Goal: Task Accomplishment & Management: Manage account settings

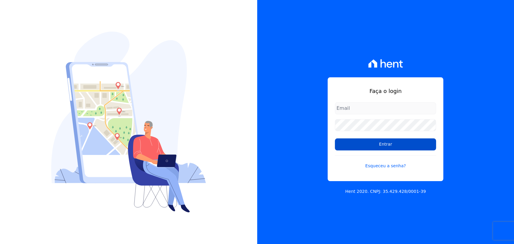
type input "andreza.sousa@grupoctv.com.br"
click at [384, 142] on input "Entrar" at bounding box center [385, 145] width 101 height 12
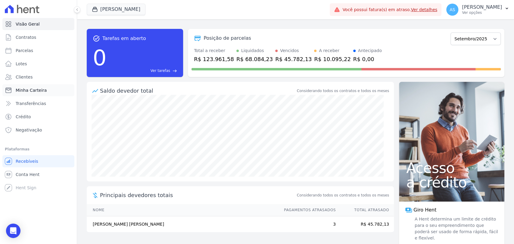
click at [28, 91] on span "Minha Carteira" at bounding box center [31, 90] width 31 height 6
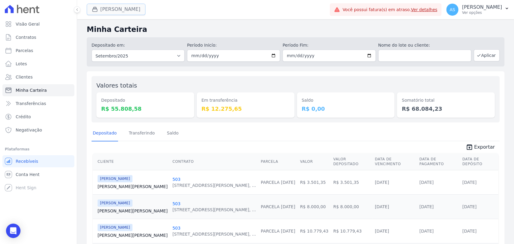
click at [104, 9] on button "[PERSON_NAME]" at bounding box center [116, 9] width 59 height 11
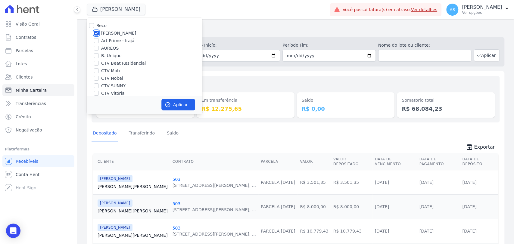
click at [95, 33] on input "[PERSON_NAME]" at bounding box center [96, 33] width 5 height 5
checkbox input "false"
click at [96, 78] on input "CTV Nobel" at bounding box center [96, 78] width 5 height 5
checkbox input "true"
click at [183, 103] on button "Aplicar" at bounding box center [178, 104] width 34 height 11
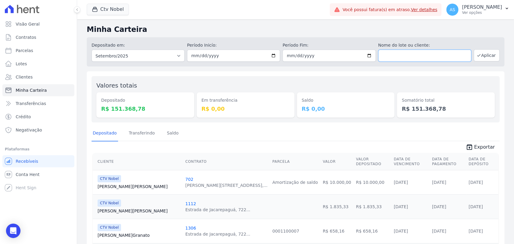
click at [388, 56] on input "text" at bounding box center [424, 56] width 93 height 12
type input "Camila Vieira de Faria"
click at [483, 56] on button "Aplicar" at bounding box center [487, 55] width 26 height 12
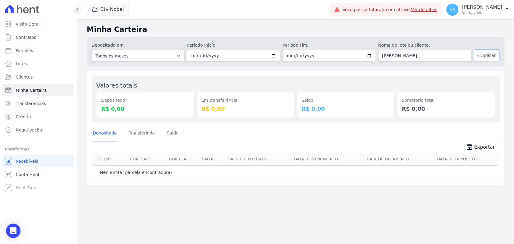
click at [486, 55] on button "Aplicar" at bounding box center [487, 55] width 26 height 12
click at [274, 56] on input "[DATE]" at bounding box center [233, 56] width 93 height 12
click at [179, 40] on div "Depositado em: Todos os meses Dezembro/2023 Janeiro/2024 Fevereiro/2024 Março/2…" at bounding box center [296, 51] width 418 height 29
click at [24, 38] on span "Contratos" at bounding box center [26, 37] width 20 height 6
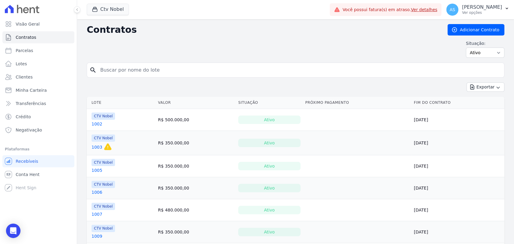
click at [111, 73] on input "search" at bounding box center [299, 70] width 405 height 12
click at [19, 80] on link "Clientes" at bounding box center [38, 77] width 72 height 12
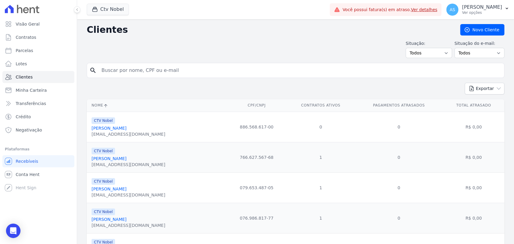
click at [114, 72] on input "search" at bounding box center [300, 70] width 404 height 12
type input "camila"
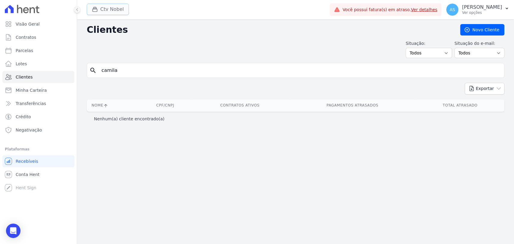
click at [111, 6] on button "Ctv Nobel" at bounding box center [108, 9] width 42 height 11
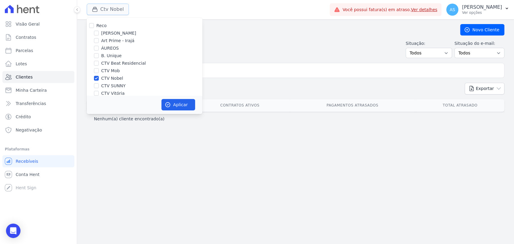
click at [113, 8] on button "Ctv Nobel" at bounding box center [108, 9] width 42 height 11
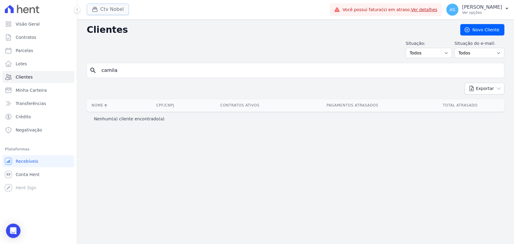
click at [100, 9] on button "Ctv Nobel" at bounding box center [108, 9] width 42 height 11
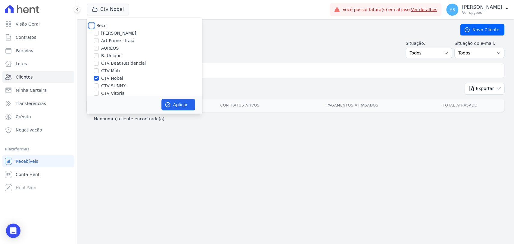
click at [92, 25] on input "Reco" at bounding box center [91, 25] width 5 height 5
checkbox input "true"
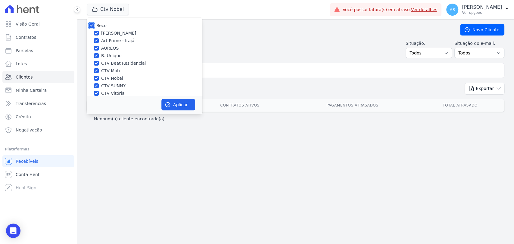
checkbox input "true"
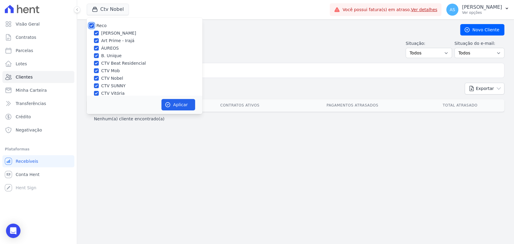
checkbox input "true"
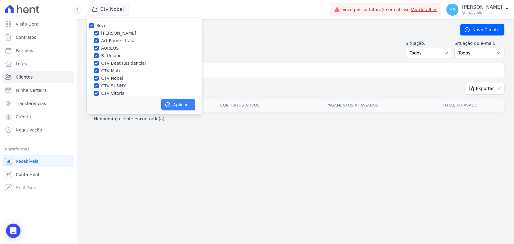
click at [173, 102] on button "Aplicar" at bounding box center [178, 104] width 34 height 11
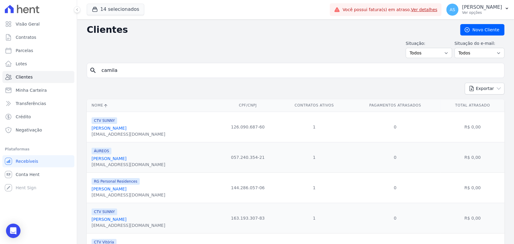
click at [145, 71] on input "camila" at bounding box center [300, 70] width 404 height 12
type input "Camila Vieira de Faria"
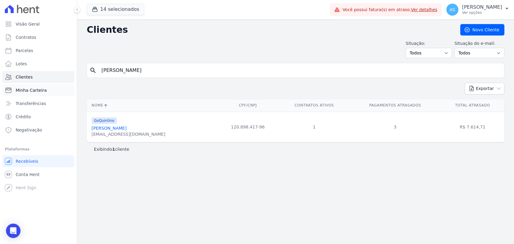
click at [29, 90] on span "Minha Carteira" at bounding box center [31, 90] width 31 height 6
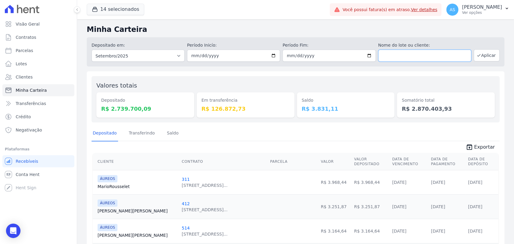
click at [411, 53] on input "text" at bounding box center [424, 56] width 93 height 12
type input "Camila Vieira de Faria"
click at [486, 55] on button "Aplicar" at bounding box center [487, 55] width 26 height 12
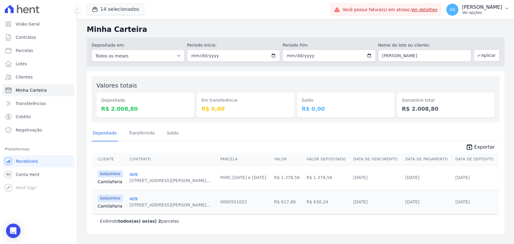
click at [505, 9] on icon "button" at bounding box center [507, 8] width 5 height 5
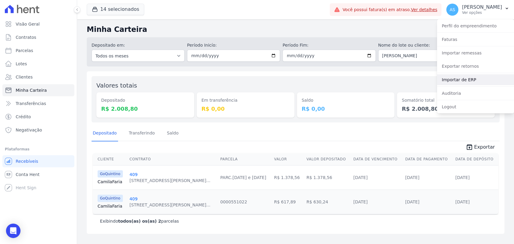
click at [462, 80] on link "Importar de ERP" at bounding box center [475, 79] width 77 height 11
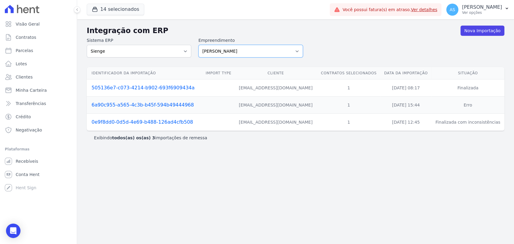
click at [297, 49] on select "[PERSON_NAME] Art Prime - [PERSON_NAME] Unique CTV Beat Residencial CTV Mob CTV…" at bounding box center [251, 51] width 105 height 13
select select "9db4d767-ec98-4519-aed7-f9568aa0b04c"
click at [199, 45] on select "[PERSON_NAME] Art Prime - [PERSON_NAME] Unique CTV Beat Residencial CTV Mob CTV…" at bounding box center [251, 51] width 105 height 13
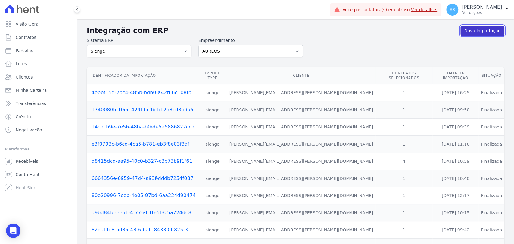
click at [480, 33] on link "Nova Importação" at bounding box center [483, 31] width 44 height 10
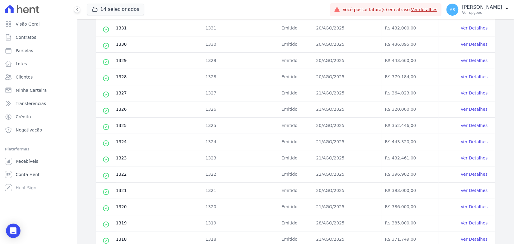
scroll to position [243, 0]
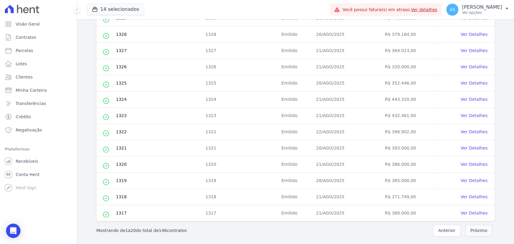
click at [471, 232] on button "Próximo" at bounding box center [478, 231] width 27 height 12
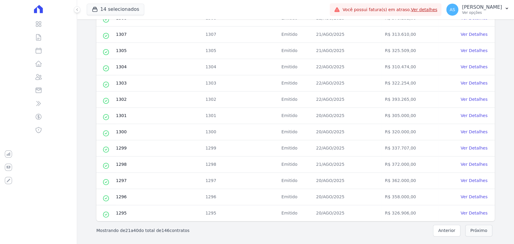
click at [467, 231] on button "Próximo" at bounding box center [478, 231] width 27 height 12
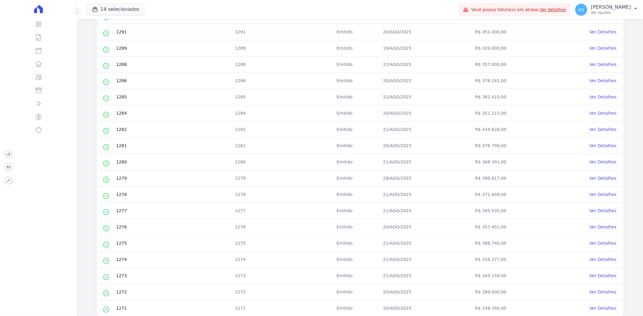
scroll to position [172, 0]
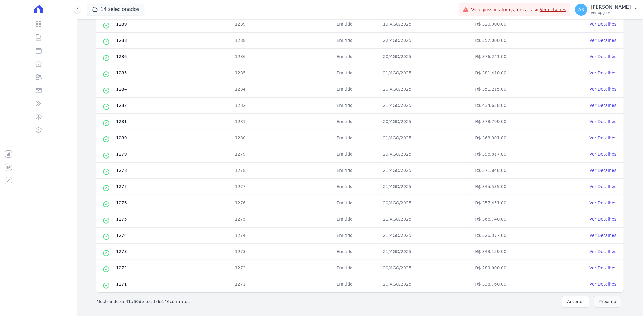
click at [514, 244] on button "Próximo" at bounding box center [607, 302] width 27 height 12
click at [104, 244] on input "checkbox" at bounding box center [106, 284] width 5 height 5
checkbox input "true"
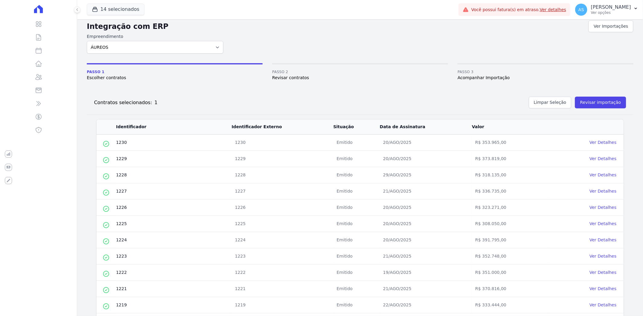
scroll to position [0, 0]
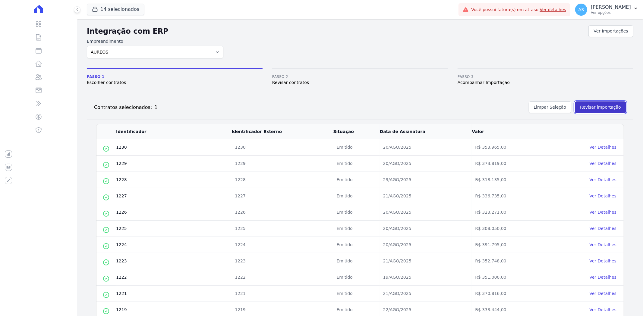
click at [514, 106] on button "Revisar importação" at bounding box center [600, 108] width 51 height 12
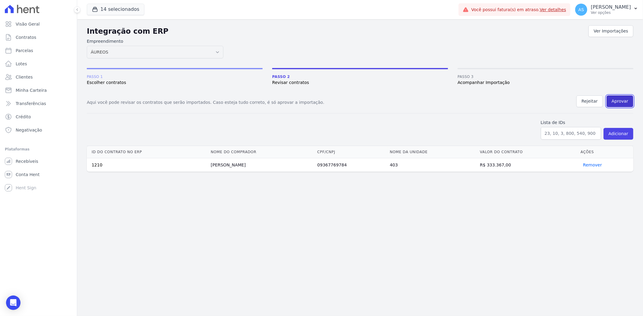
click at [514, 100] on button "Aprovar" at bounding box center [619, 102] width 27 height 12
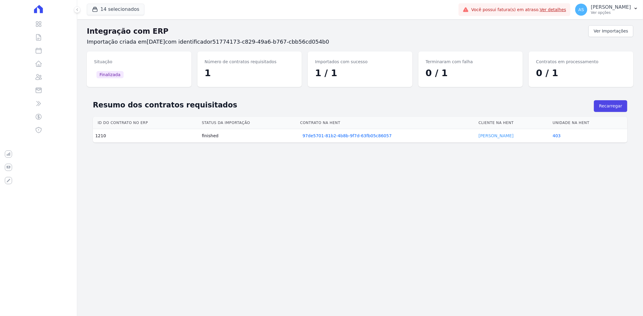
click at [485, 137] on link "Laila Agresta" at bounding box center [495, 135] width 35 height 5
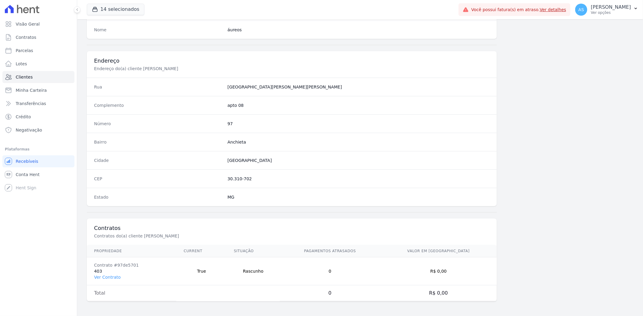
scroll to position [248, 0]
click at [100, 244] on link "Ver Contrato" at bounding box center [107, 277] width 27 height 5
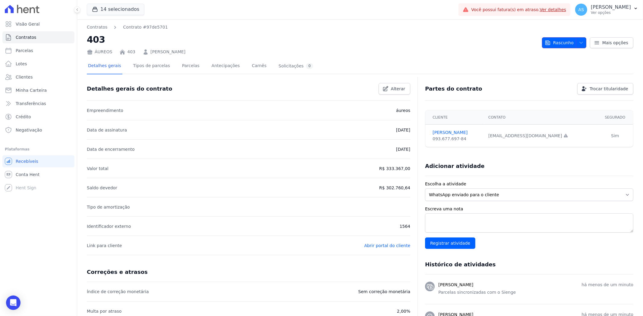
click at [514, 41] on icon "button" at bounding box center [580, 42] width 5 height 5
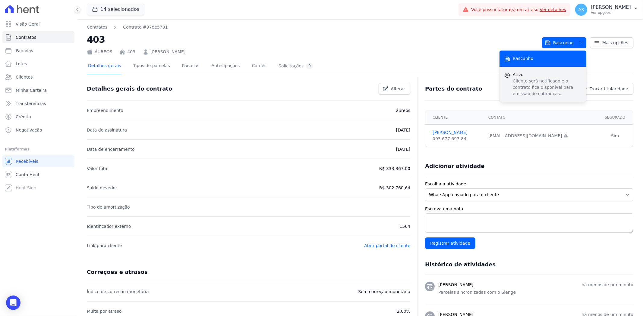
click at [514, 79] on p "Cliente será notificado e o contrato fica disponível para emissão de cobranças." at bounding box center [546, 87] width 69 height 19
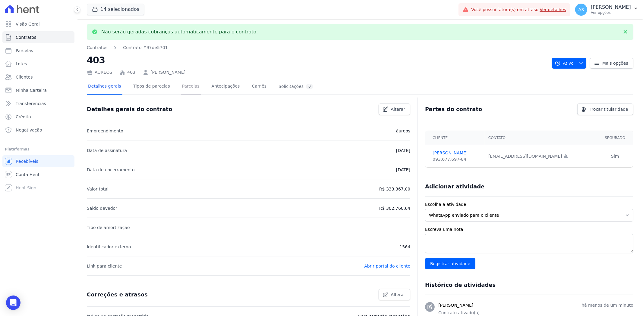
click at [186, 87] on link "Parcelas" at bounding box center [191, 87] width 20 height 16
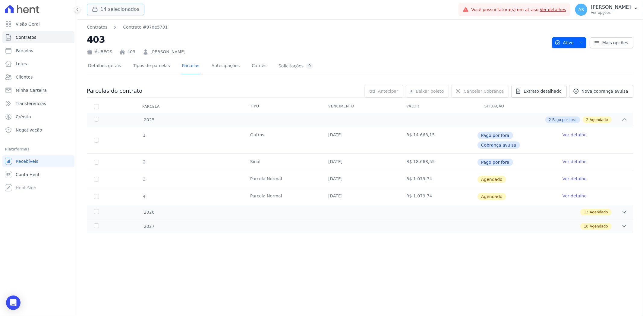
click at [98, 9] on icon "button" at bounding box center [95, 9] width 6 height 6
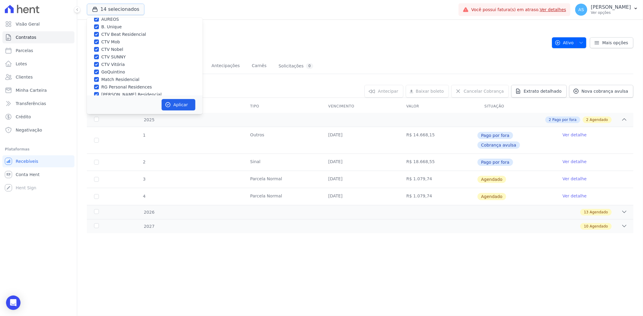
scroll to position [58, 0]
click at [106, 86] on label "Star Residencial Exclusivo - Ghia" at bounding box center [135, 87] width 69 height 6
click at [99, 86] on input "Star Residencial Exclusivo - Ghia" at bounding box center [96, 87] width 5 height 5
checkbox input "true"
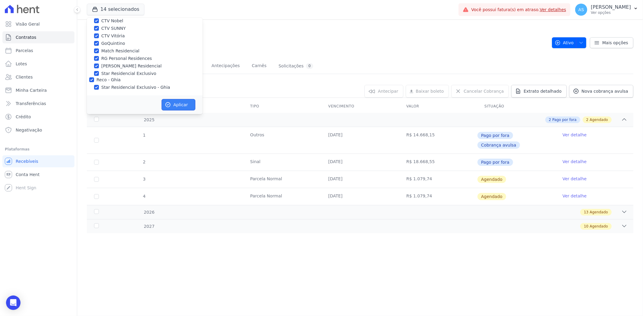
click at [173, 102] on button "Aplicar" at bounding box center [178, 104] width 34 height 11
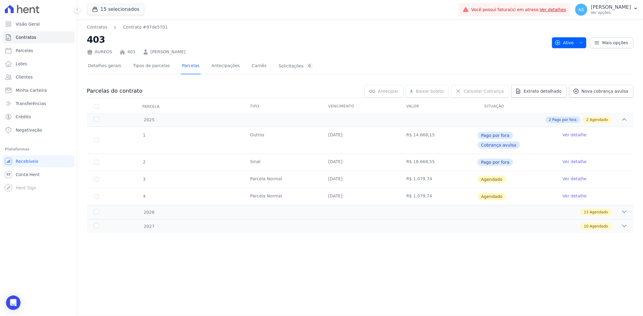
click at [514, 9] on link "Ver detalhes" at bounding box center [553, 9] width 27 height 5
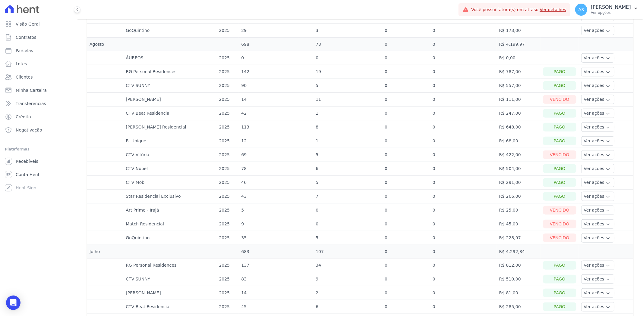
scroll to position [335, 0]
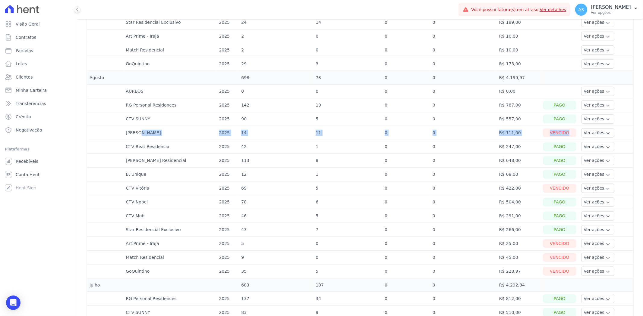
drag, startPoint x: 130, startPoint y: 134, endPoint x: 585, endPoint y: 128, distance: 455.9
click at [514, 128] on tr "Amaré Arpoador 2025 14 11 0 0 R$ 111,00 Vencido Ver ações Ver detalhes Ver bole…" at bounding box center [360, 133] width 546 height 14
click at [514, 76] on td at bounding box center [605, 78] width 54 height 14
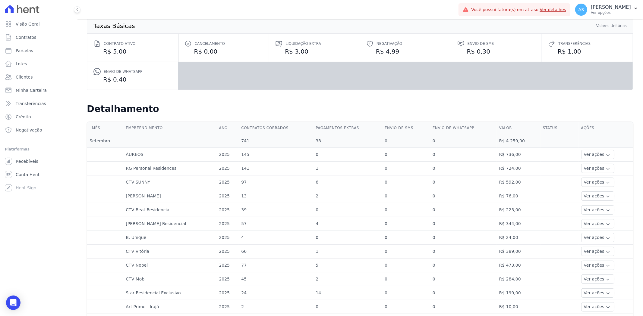
scroll to position [0, 0]
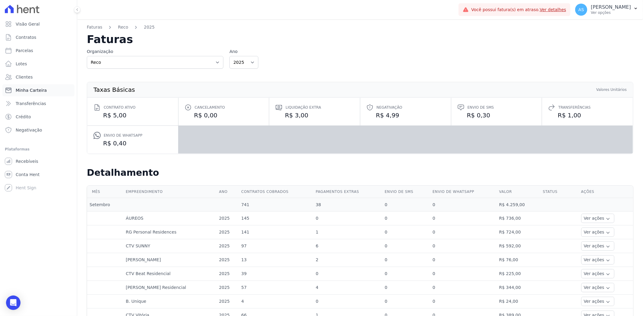
click at [19, 89] on span "Minha Carteira" at bounding box center [31, 90] width 31 height 6
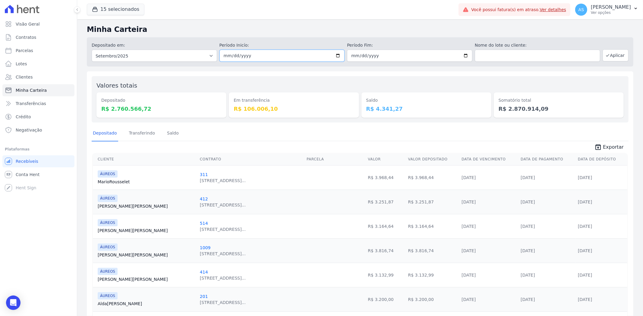
click at [335, 55] on input "2025-09-01" at bounding box center [281, 56] width 125 height 12
type input "[DATE]"
click at [462, 55] on input "2025-09-30" at bounding box center [409, 56] width 125 height 12
type input "[DATE]"
click at [514, 52] on button "Aplicar" at bounding box center [615, 55] width 26 height 12
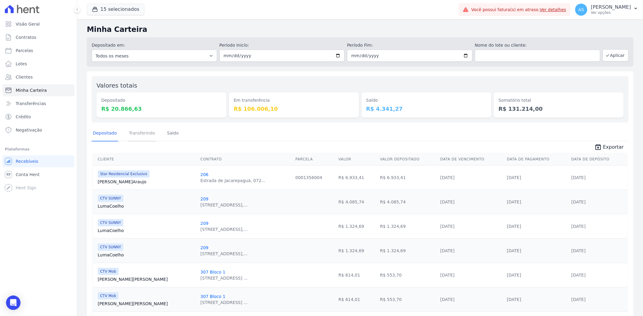
click at [133, 133] on link "Transferindo" at bounding box center [142, 134] width 29 height 16
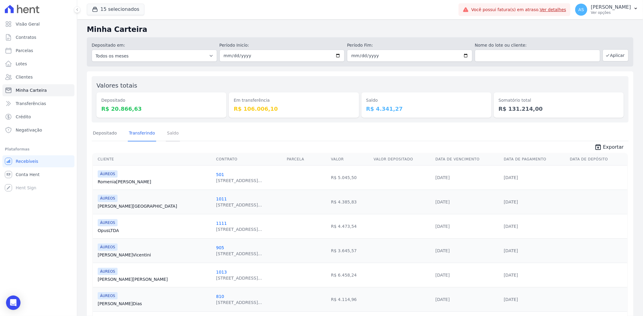
click at [173, 132] on link "Saldo" at bounding box center [173, 134] width 14 height 16
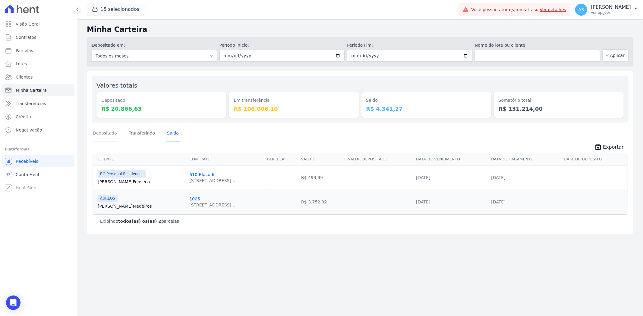
click at [106, 134] on link "Depositado" at bounding box center [105, 134] width 27 height 16
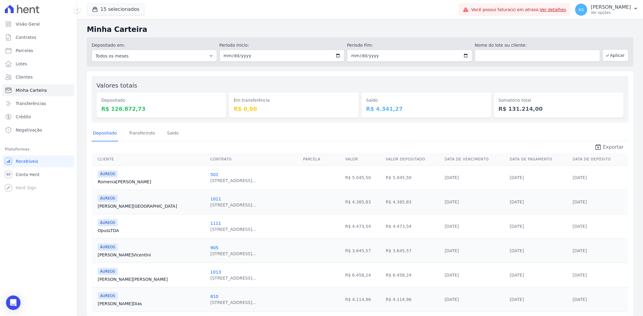
click at [607, 148] on span "Exportar" at bounding box center [613, 147] width 21 height 7
click at [23, 74] on span "Clientes" at bounding box center [24, 77] width 17 height 6
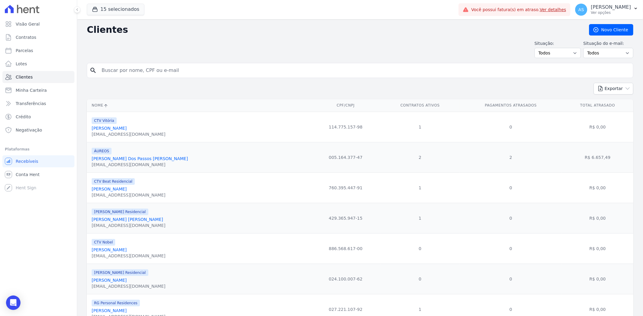
click at [121, 69] on input "search" at bounding box center [364, 70] width 532 height 12
click at [18, 37] on span "Contratos" at bounding box center [26, 37] width 20 height 6
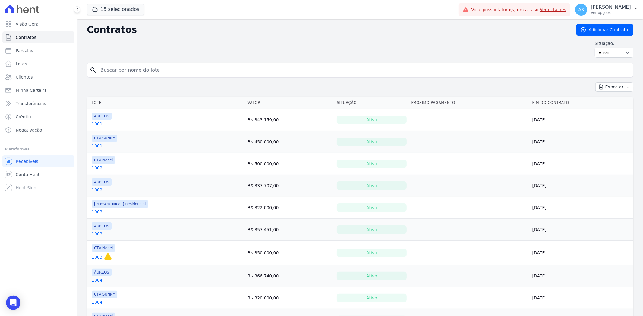
click at [108, 69] on input "search" at bounding box center [364, 70] width 534 height 12
type input "1206"
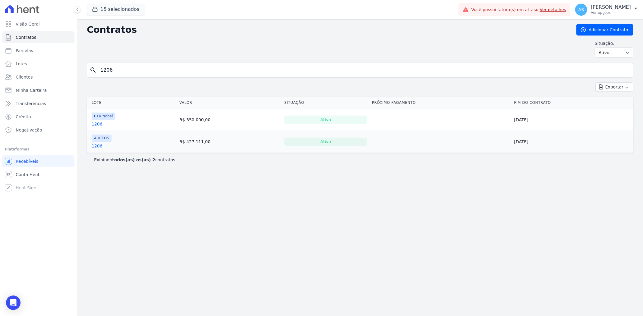
click at [95, 148] on link "1206" at bounding box center [97, 146] width 11 height 6
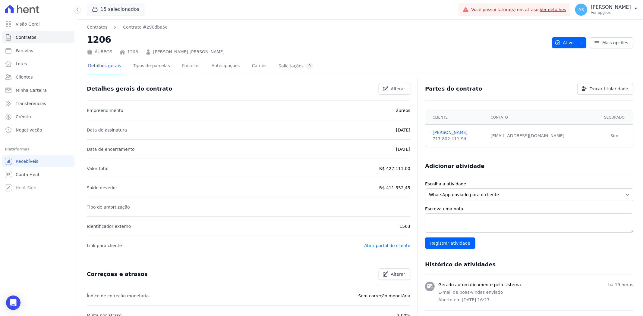
click at [184, 67] on link "Parcelas" at bounding box center [191, 66] width 20 height 16
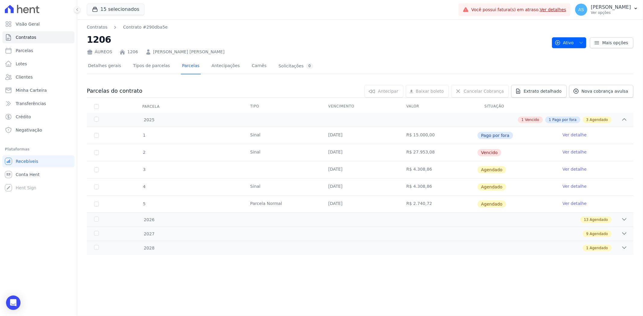
click at [574, 153] on link "Ver detalhe" at bounding box center [574, 152] width 24 height 6
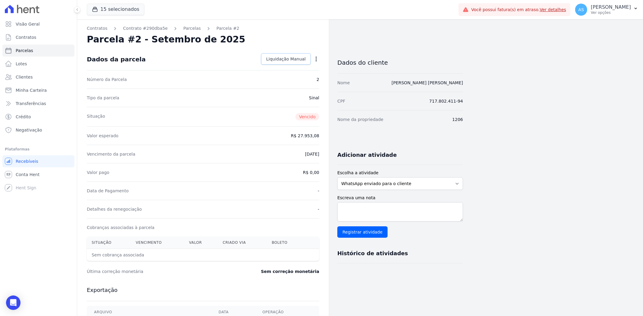
click at [289, 58] on span "Liquidação Manual" at bounding box center [285, 59] width 39 height 6
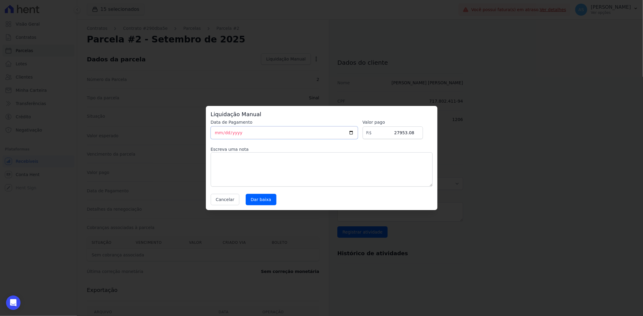
click at [354, 133] on input "[DATE]" at bounding box center [284, 133] width 147 height 13
type input "[DATE]"
click at [399, 137] on input "27953.08" at bounding box center [392, 133] width 60 height 13
drag, startPoint x: 405, startPoint y: 134, endPoint x: 435, endPoint y: 133, distance: 30.1
click at [435, 133] on div "Liquidação Manual Data de Pagamento [DATE] [GEOGRAPHIC_DATA] R$ 27953.08 Escrev…" at bounding box center [321, 158] width 231 height 104
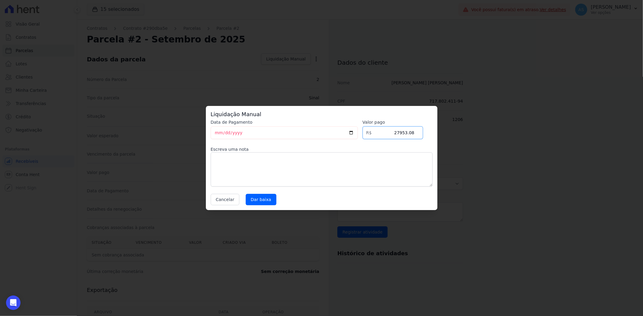
click at [396, 135] on input "27953.08" at bounding box center [392, 133] width 60 height 13
drag, startPoint x: 396, startPoint y: 132, endPoint x: 433, endPoint y: 137, distance: 37.7
click at [433, 137] on div "Liquidação Manual Data de Pagamento [DATE] [GEOGRAPHIC_DATA] R$ 27953.08 Escrev…" at bounding box center [321, 158] width 231 height 104
paste input ".70100"
type input "27.7"
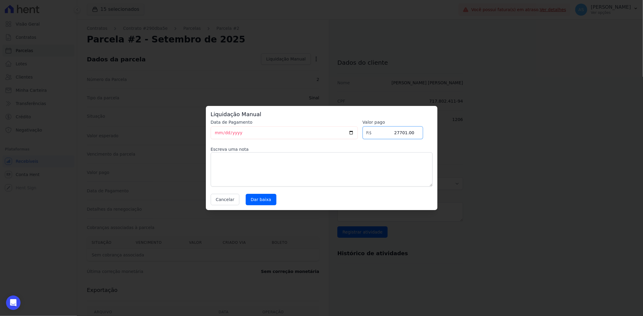
type input "27701.00"
click at [282, 162] on textarea at bounding box center [322, 169] width 222 height 34
click at [256, 201] on input "Dar baixa" at bounding box center [261, 199] width 31 height 11
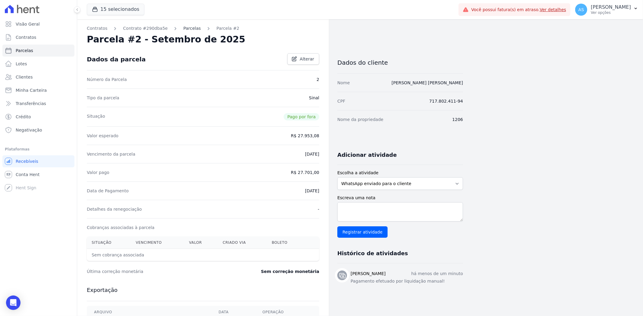
click at [186, 28] on link "Parcelas" at bounding box center [191, 28] width 17 height 6
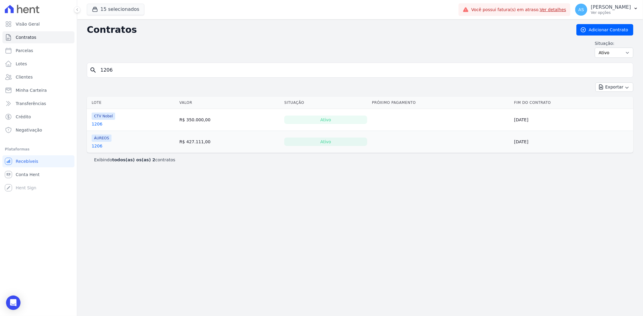
drag, startPoint x: 109, startPoint y: 68, endPoint x: 113, endPoint y: 69, distance: 3.9
click at [113, 69] on input "1206" at bounding box center [364, 70] width 534 height 12
type input "1204"
click at [93, 148] on link "1204" at bounding box center [97, 146] width 11 height 6
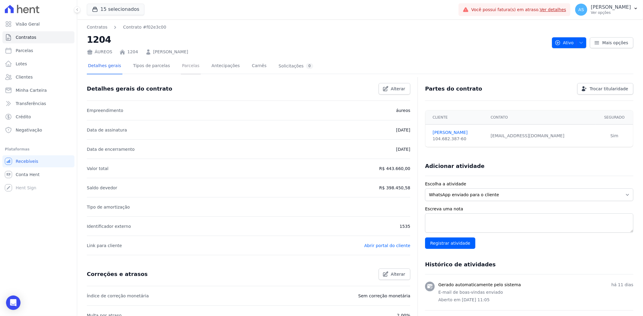
click at [183, 65] on link "Parcelas" at bounding box center [191, 66] width 20 height 16
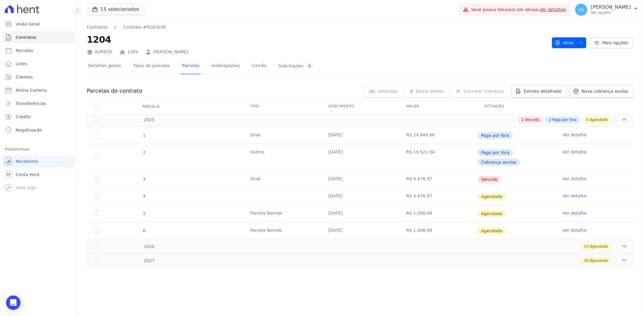
click at [569, 176] on link "Ver detalhe" at bounding box center [574, 179] width 24 height 6
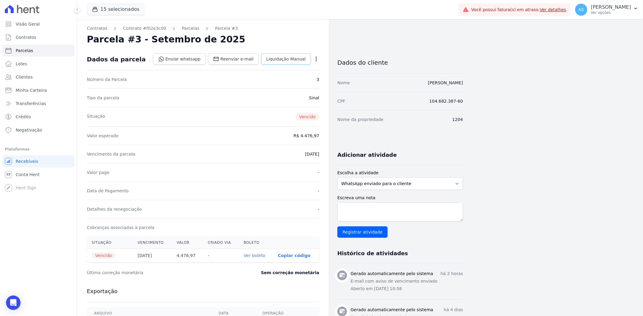
click at [288, 56] on span "Liquidação Manual" at bounding box center [285, 59] width 39 height 6
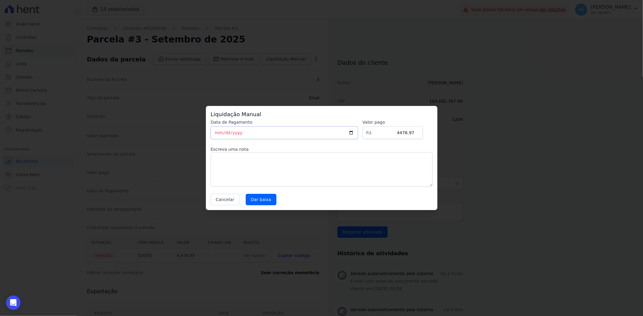
click at [354, 133] on input "[DATE]" at bounding box center [284, 133] width 147 height 13
type input "[DATE]"
click at [260, 198] on input "Dar baixa" at bounding box center [261, 199] width 31 height 11
